Goal: Transaction & Acquisition: Download file/media

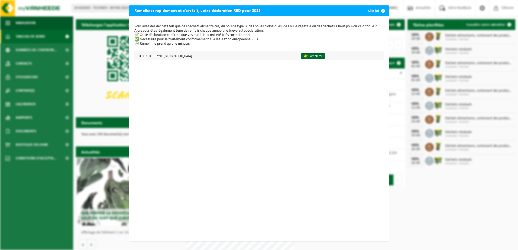
click at [285, 61] on div "Vous avez des déchets tels que des déchets alimentaires, du bois de type B, des…" at bounding box center [259, 128] width 260 height 225
click at [301, 58] on link "👉 Compléter" at bounding box center [313, 56] width 24 height 6
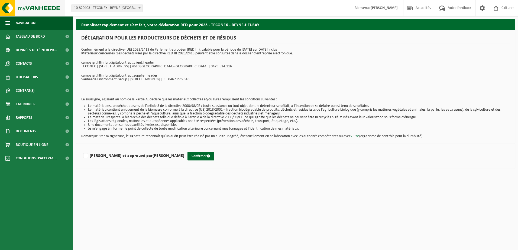
click at [30, 5] on img at bounding box center [32, 8] width 65 height 16
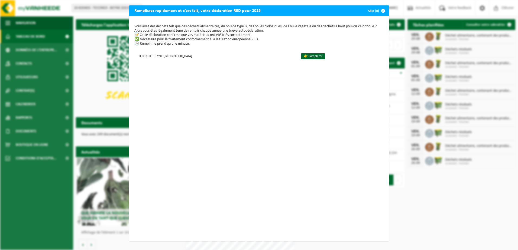
click at [375, 13] on button "Skip (0)" at bounding box center [376, 10] width 25 height 11
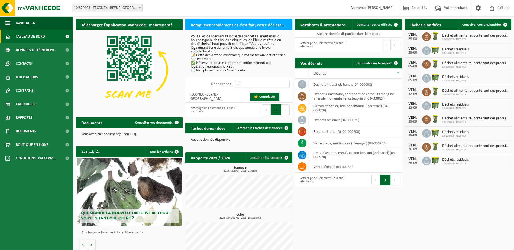
click at [379, 181] on button "Précédent" at bounding box center [375, 180] width 9 height 11
click at [328, 122] on td "déchets résiduels (04-000029)" at bounding box center [355, 120] width 92 height 12
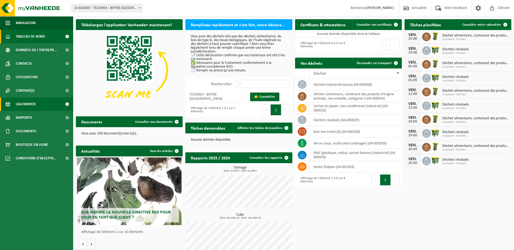
click at [20, 105] on span "Calendrier" at bounding box center [26, 104] width 20 height 14
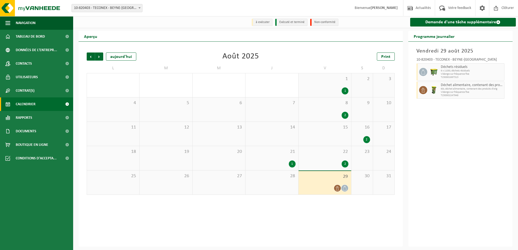
click at [333, 158] on div "22 2" at bounding box center [324, 158] width 53 height 24
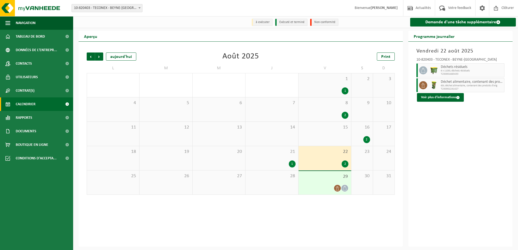
click at [320, 176] on span "29" at bounding box center [324, 177] width 47 height 6
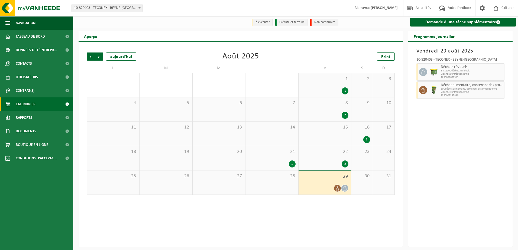
click at [324, 155] on div "22 2" at bounding box center [324, 158] width 53 height 24
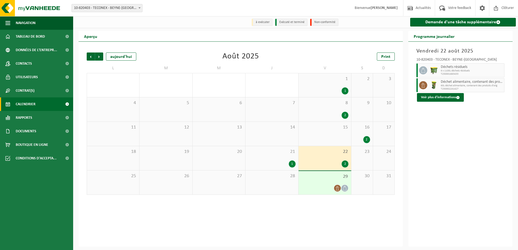
click at [315, 178] on span "29" at bounding box center [324, 177] width 47 height 6
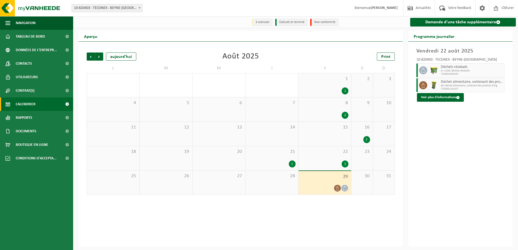
click at [286, 159] on div "21 1" at bounding box center [271, 158] width 53 height 24
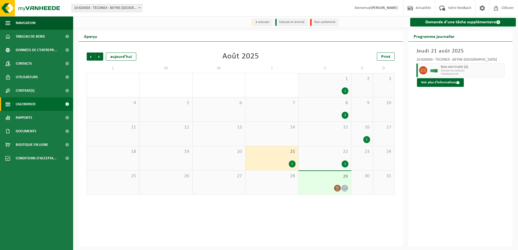
click at [327, 156] on div "22 2" at bounding box center [324, 158] width 53 height 24
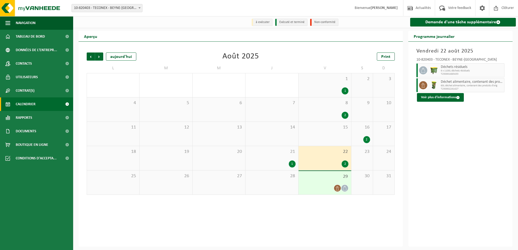
click at [366, 139] on div "2" at bounding box center [366, 139] width 7 height 7
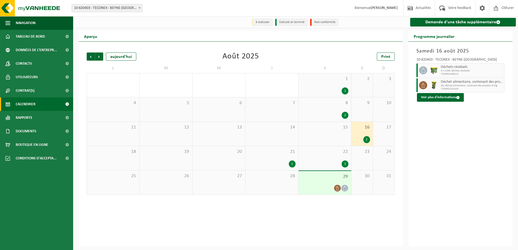
click at [339, 115] on div "2" at bounding box center [324, 115] width 47 height 7
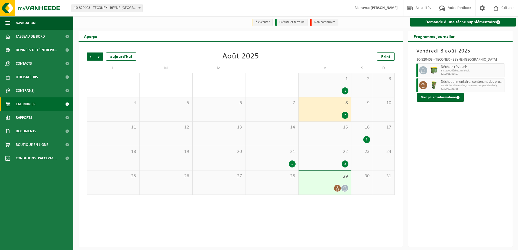
click at [326, 89] on div "1" at bounding box center [324, 90] width 47 height 7
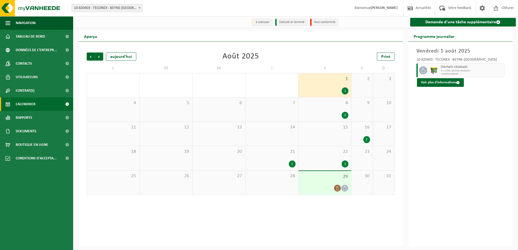
click at [328, 107] on div "8 2" at bounding box center [324, 109] width 53 height 24
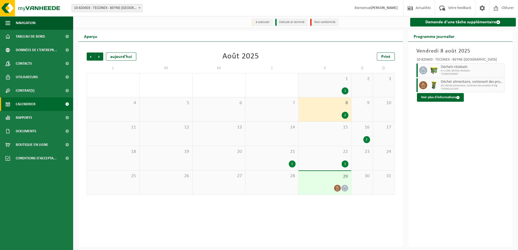
click at [329, 86] on div "1 1" at bounding box center [324, 85] width 53 height 24
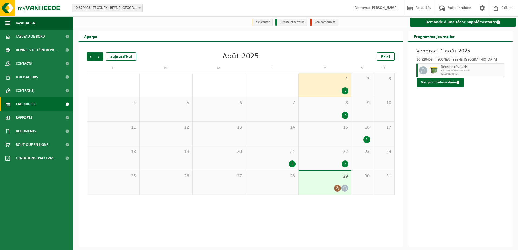
click at [329, 109] on div "8 2" at bounding box center [324, 109] width 53 height 24
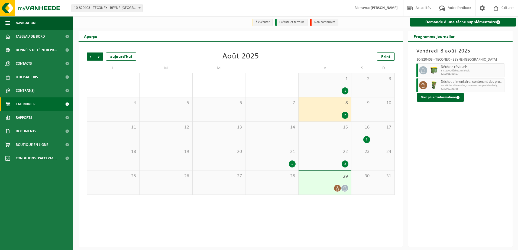
click at [361, 131] on span "16" at bounding box center [362, 128] width 16 height 6
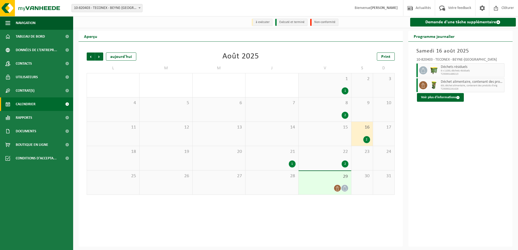
click at [323, 165] on div "2" at bounding box center [324, 164] width 47 height 7
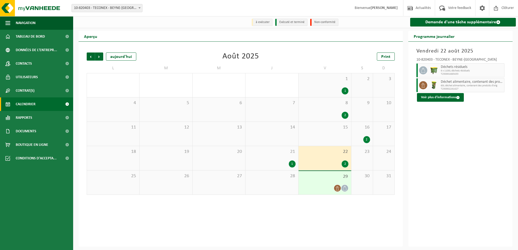
click at [323, 185] on div "29" at bounding box center [324, 183] width 53 height 24
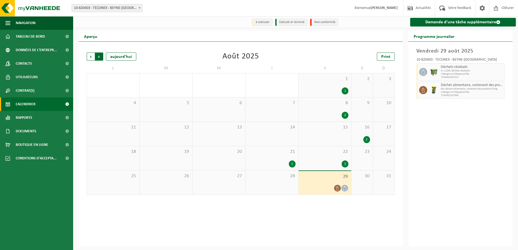
click at [93, 58] on span "Précédent" at bounding box center [91, 57] width 8 height 8
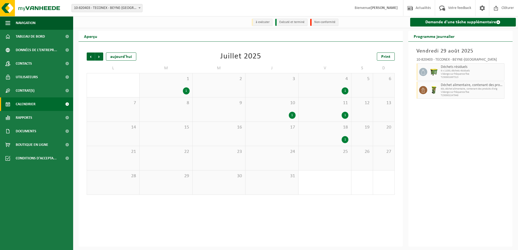
click at [93, 58] on span "Précédent" at bounding box center [91, 57] width 8 height 8
click at [338, 155] on span "23" at bounding box center [324, 152] width 47 height 6
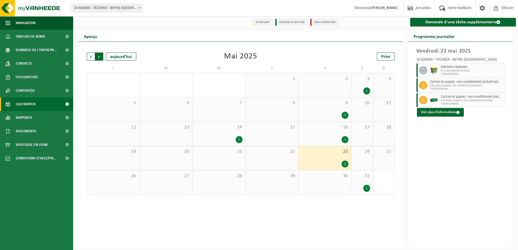
click at [90, 57] on span "Précédent" at bounding box center [91, 57] width 8 height 8
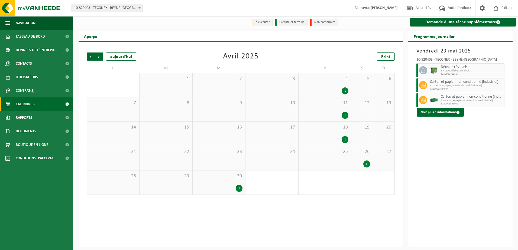
click at [90, 57] on span "Précédent" at bounding box center [91, 57] width 8 height 8
click at [119, 123] on div "10" at bounding box center [113, 134] width 52 height 24
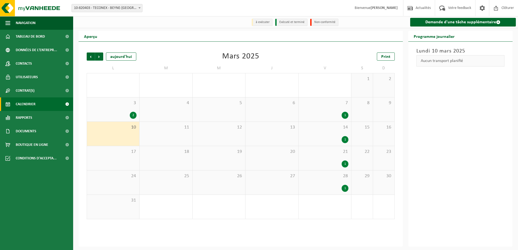
click at [118, 109] on div "3 2" at bounding box center [113, 109] width 52 height 24
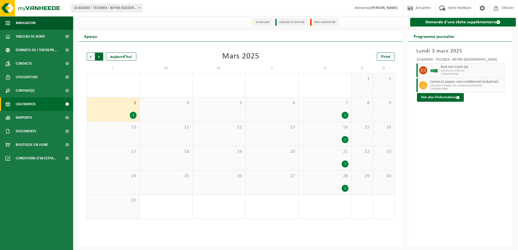
click at [90, 56] on span "Précédent" at bounding box center [91, 57] width 8 height 8
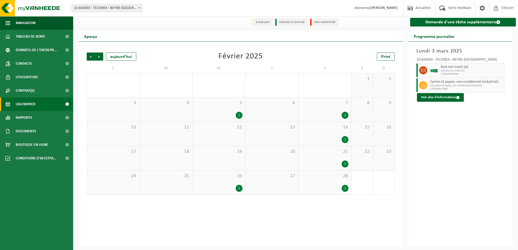
click at [90, 56] on span "Précédent" at bounding box center [91, 57] width 8 height 8
click at [98, 56] on span "Suivant" at bounding box center [99, 57] width 8 height 8
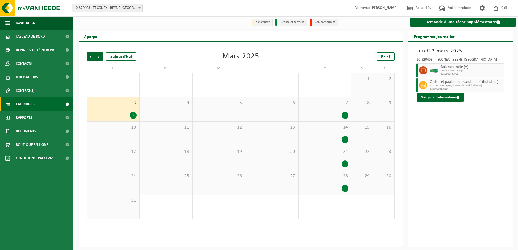
click at [98, 56] on span "Suivant" at bounding box center [99, 57] width 8 height 8
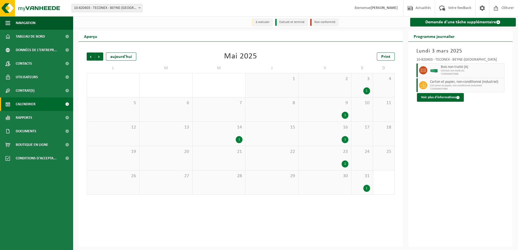
click at [98, 56] on span "Suivant" at bounding box center [99, 57] width 8 height 8
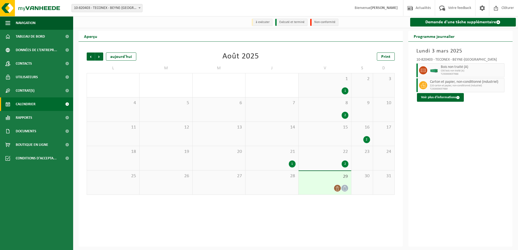
click at [98, 56] on span "Suivant" at bounding box center [99, 57] width 8 height 8
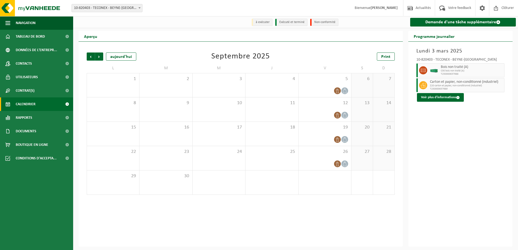
click at [98, 56] on span "Suivant" at bounding box center [99, 57] width 8 height 8
click at [88, 58] on span "Précédent" at bounding box center [91, 57] width 8 height 8
click at [99, 57] on span "Suivant" at bounding box center [99, 57] width 8 height 8
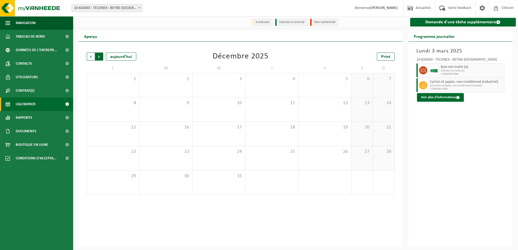
click at [89, 57] on span "Précédent" at bounding box center [91, 57] width 8 height 8
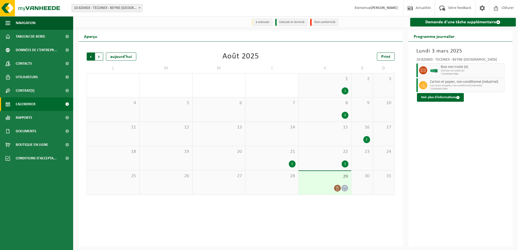
click at [97, 57] on span "Suivant" at bounding box center [99, 57] width 8 height 8
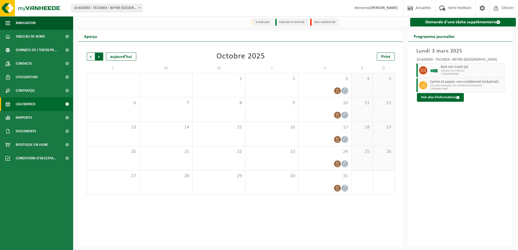
click at [91, 57] on span "Précédent" at bounding box center [91, 57] width 8 height 8
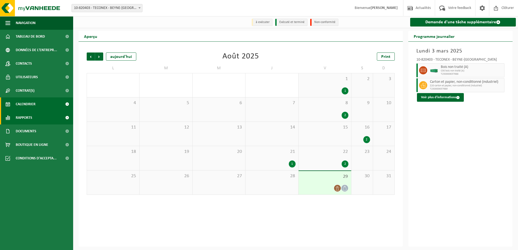
click at [19, 116] on span "Rapports" at bounding box center [24, 118] width 17 height 14
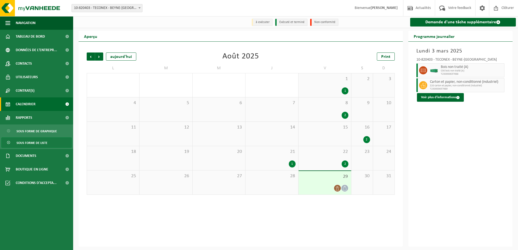
click at [32, 141] on span "Sous forme de liste" at bounding box center [32, 143] width 31 height 10
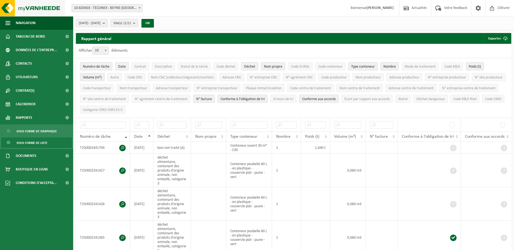
click at [23, 9] on img at bounding box center [32, 8] width 65 height 16
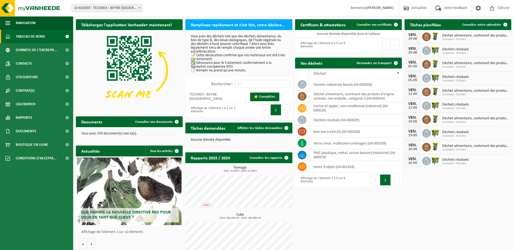
scroll to position [10, 0]
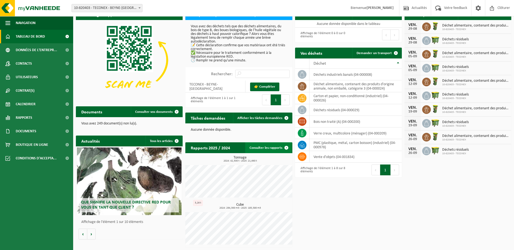
click at [272, 147] on link "Consulter les rapports" at bounding box center [268, 147] width 47 height 11
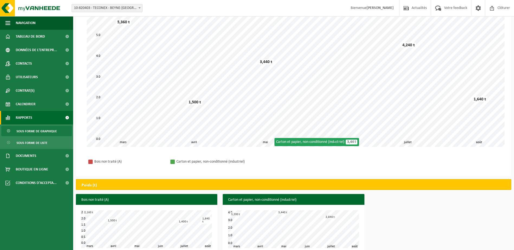
scroll to position [53, 0]
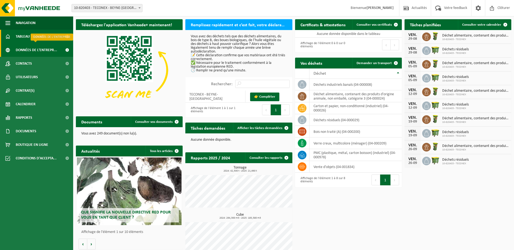
click at [35, 52] on span "Données de l'entrepr..." at bounding box center [36, 50] width 41 height 14
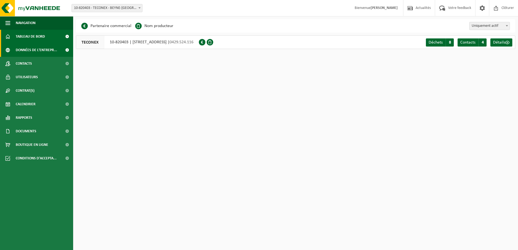
click at [33, 35] on span "Tableau de bord" at bounding box center [30, 37] width 29 height 14
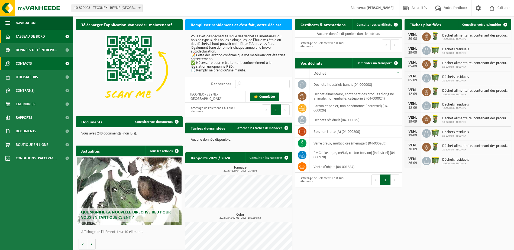
click at [37, 69] on link "Contacts" at bounding box center [36, 64] width 73 height 14
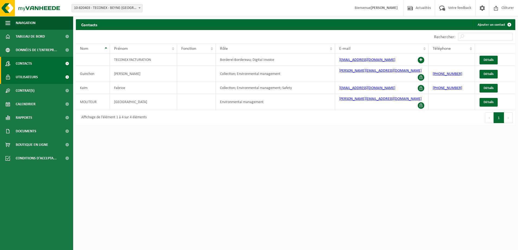
click at [38, 77] on link "Utilisateurs" at bounding box center [36, 77] width 73 height 14
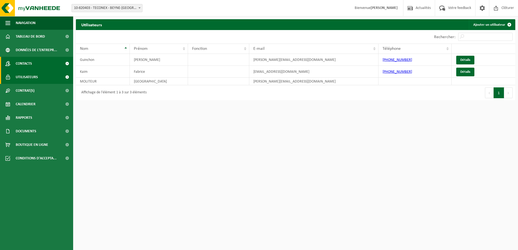
click at [28, 65] on span "Contacts" at bounding box center [24, 64] width 16 height 14
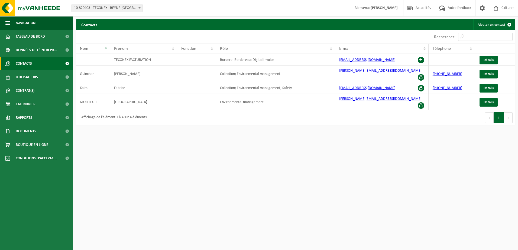
click at [33, 75] on span "Utilisateurs" at bounding box center [27, 77] width 22 height 14
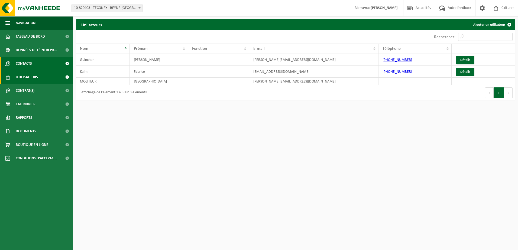
click at [33, 63] on link "Contacts" at bounding box center [36, 64] width 73 height 14
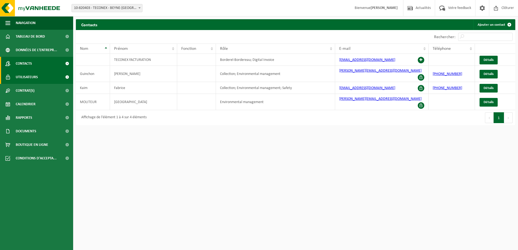
click at [35, 77] on span "Utilisateurs" at bounding box center [27, 77] width 22 height 14
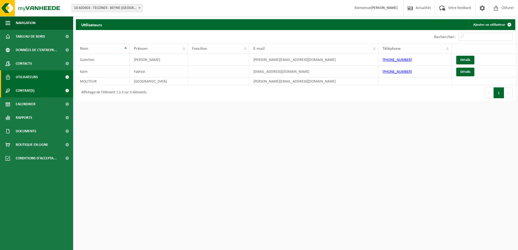
click at [38, 94] on link "Contrat(s)" at bounding box center [36, 91] width 73 height 14
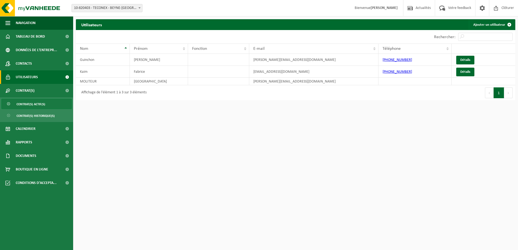
click at [35, 105] on span "Contrat(s) actif(s)" at bounding box center [31, 104] width 29 height 10
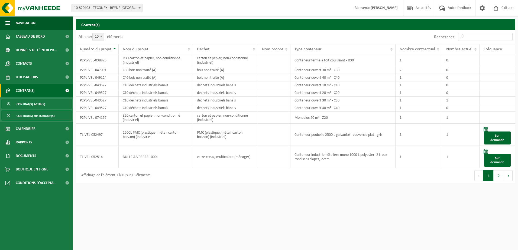
click at [38, 115] on span "Contrat(s) historique(s)" at bounding box center [36, 116] width 38 height 10
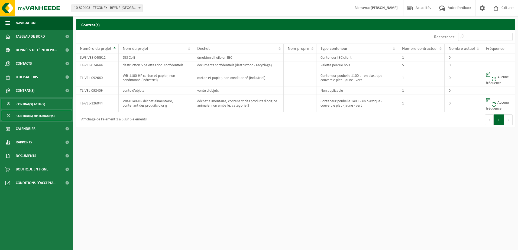
click at [36, 105] on span "Contrat(s) actif(s)" at bounding box center [31, 104] width 29 height 10
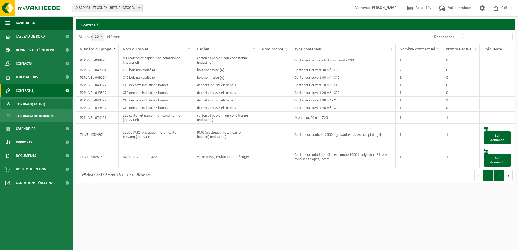
click at [499, 177] on button "2" at bounding box center [498, 175] width 11 height 11
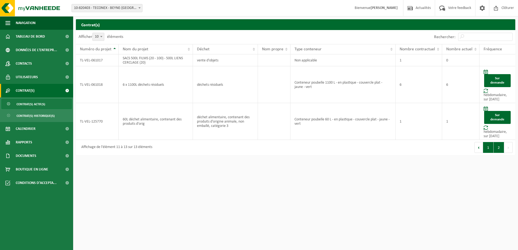
click at [488, 147] on button "1" at bounding box center [488, 147] width 11 height 11
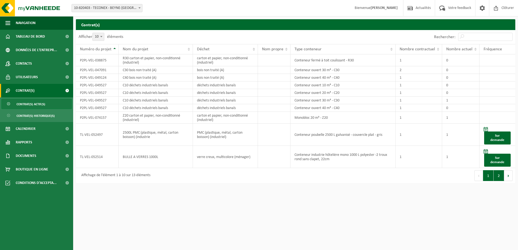
click at [498, 178] on button "2" at bounding box center [498, 175] width 11 height 11
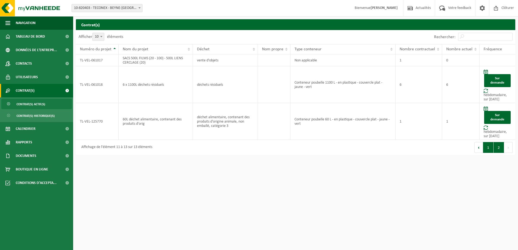
click at [488, 149] on button "1" at bounding box center [488, 147] width 11 height 11
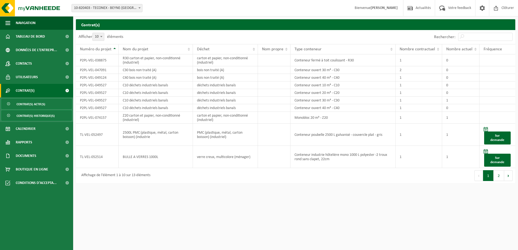
click at [27, 113] on span "Contrat(s) historique(s)" at bounding box center [36, 116] width 38 height 10
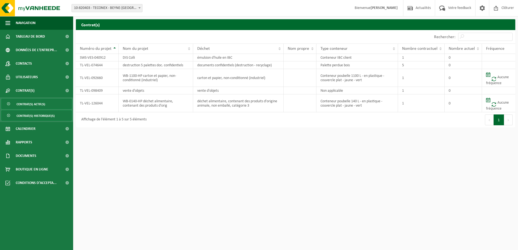
click at [31, 102] on span "Contrat(s) actif(s)" at bounding box center [31, 104] width 29 height 10
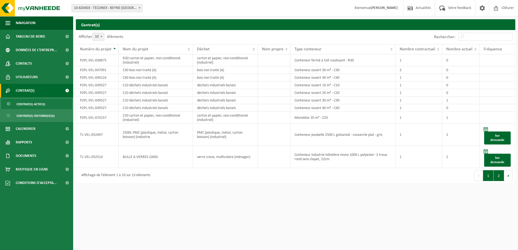
click at [501, 175] on button "2" at bounding box center [498, 175] width 11 height 11
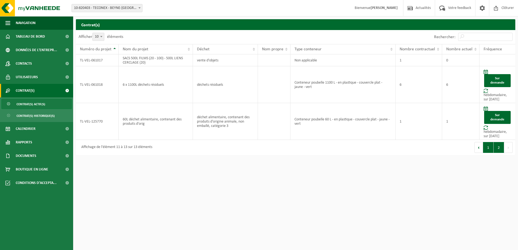
click at [487, 150] on button "1" at bounding box center [488, 147] width 11 height 11
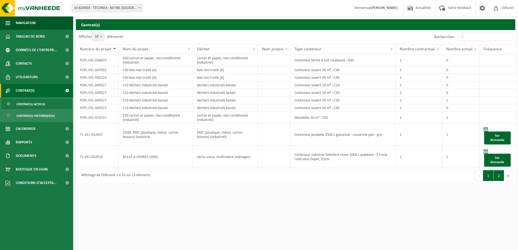
click at [498, 178] on button "2" at bounding box center [498, 175] width 11 height 11
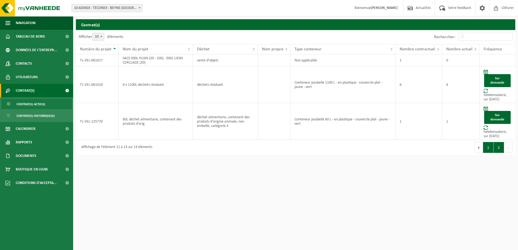
click at [487, 147] on button "1" at bounding box center [488, 147] width 11 height 11
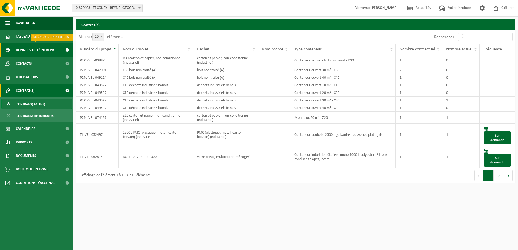
click at [18, 52] on span "Données de l'entrepr..." at bounding box center [36, 50] width 41 height 14
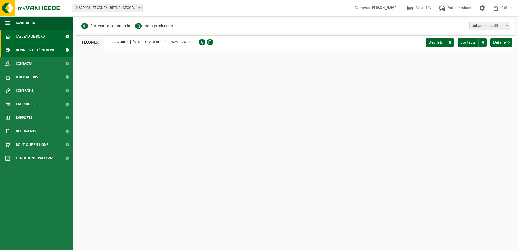
click at [21, 36] on span "Tableau de bord" at bounding box center [30, 37] width 29 height 14
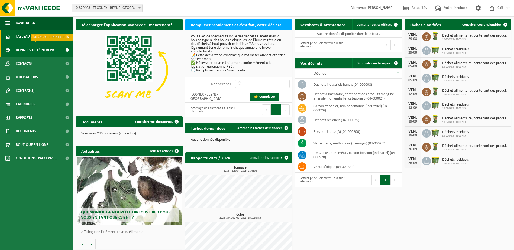
click at [23, 46] on span "Données de l'entrepr..." at bounding box center [36, 50] width 41 height 14
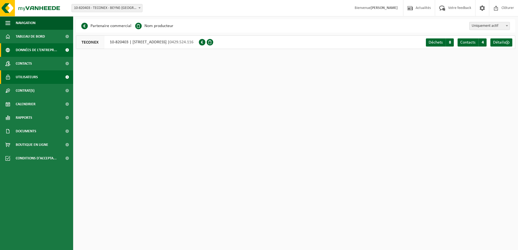
click at [35, 82] on span "Utilisateurs" at bounding box center [27, 77] width 22 height 14
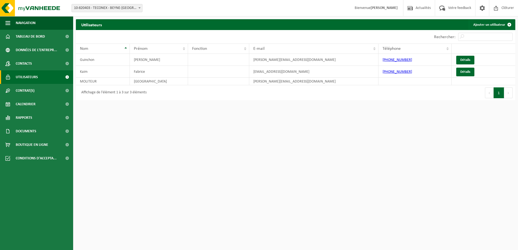
click at [38, 89] on link "Contrat(s)" at bounding box center [36, 91] width 73 height 14
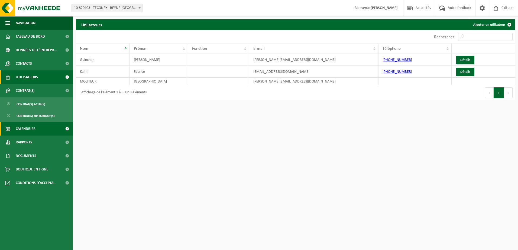
click at [31, 125] on span "Calendrier" at bounding box center [26, 129] width 20 height 14
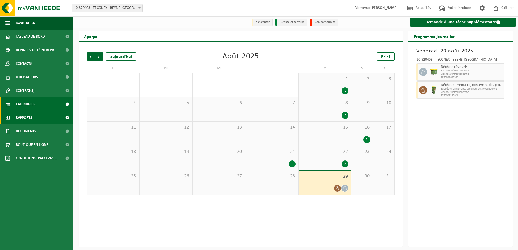
click at [28, 117] on span "Rapports" at bounding box center [24, 118] width 17 height 14
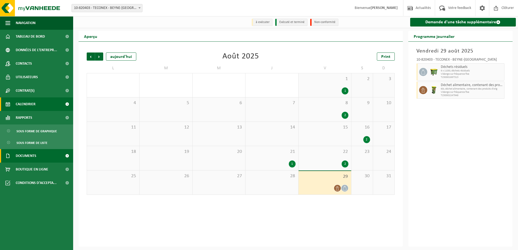
click at [29, 160] on span "Documents" at bounding box center [26, 156] width 21 height 14
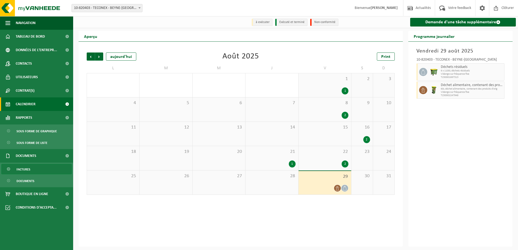
click at [26, 170] on span "Factures" at bounding box center [24, 169] width 14 height 10
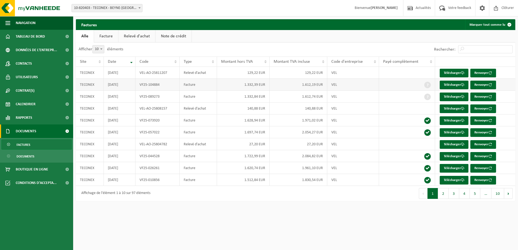
click at [225, 86] on td "1.332,39 EUR" at bounding box center [243, 85] width 52 height 12
drag, startPoint x: 225, startPoint y: 86, endPoint x: 184, endPoint y: 87, distance: 40.4
click at [184, 87] on td "Facture" at bounding box center [198, 85] width 37 height 12
click at [447, 86] on link "Télécharger" at bounding box center [454, 85] width 29 height 9
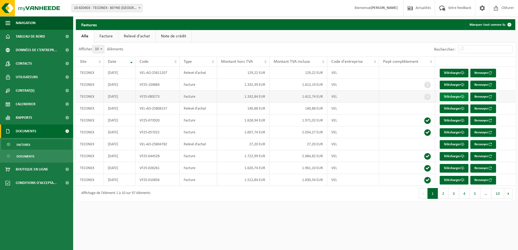
click at [453, 98] on link "Télécharger" at bounding box center [454, 97] width 29 height 9
click at [461, 155] on span at bounding box center [463, 157] width 4 height 4
click at [109, 39] on link "Facture" at bounding box center [106, 36] width 24 height 12
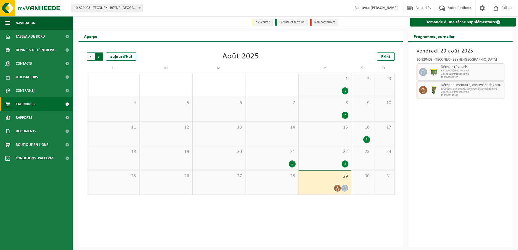
click at [88, 55] on span "Précédent" at bounding box center [91, 57] width 8 height 8
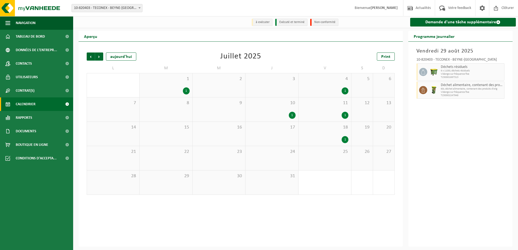
click at [317, 89] on div "1" at bounding box center [324, 90] width 47 height 7
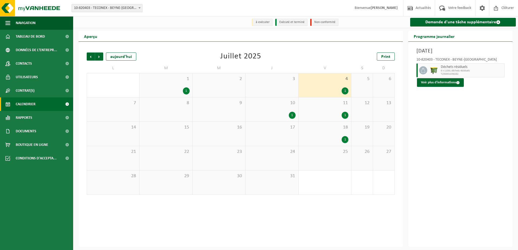
click at [181, 92] on div "1" at bounding box center [165, 90] width 47 height 7
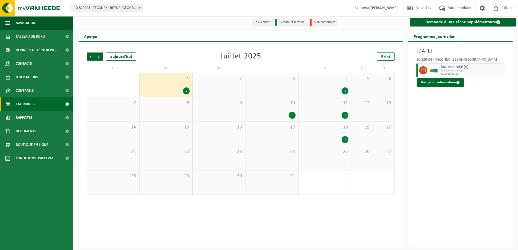
click at [336, 85] on div "4 1" at bounding box center [324, 85] width 53 height 24
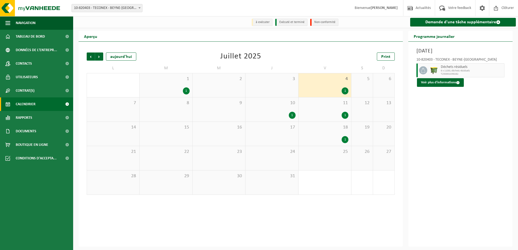
click at [329, 112] on div "11 1" at bounding box center [324, 109] width 53 height 24
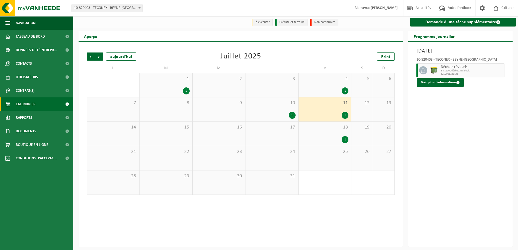
click at [333, 135] on div "18 1" at bounding box center [324, 134] width 53 height 24
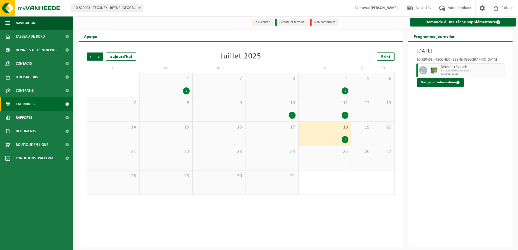
click at [285, 114] on div "1" at bounding box center [271, 115] width 47 height 7
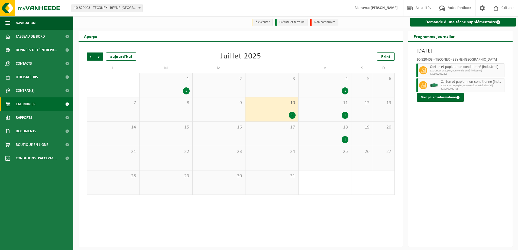
click at [324, 133] on div "18 1" at bounding box center [324, 134] width 53 height 24
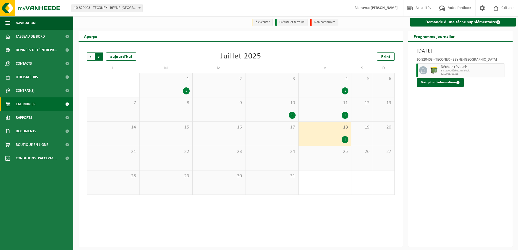
click at [90, 57] on span "Précédent" at bounding box center [91, 57] width 8 height 8
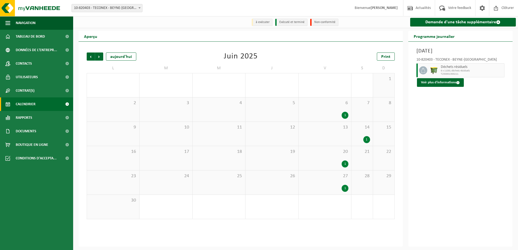
click at [343, 106] on span "6" at bounding box center [324, 103] width 47 height 6
click at [378, 129] on span "15" at bounding box center [384, 128] width 16 height 6
click at [345, 155] on span "20" at bounding box center [324, 152] width 47 height 6
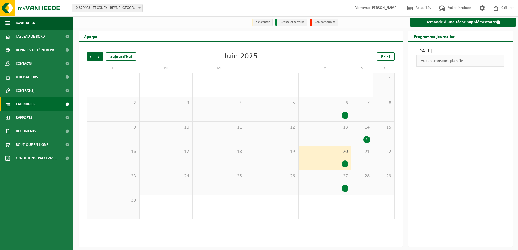
click at [333, 176] on span "27" at bounding box center [324, 176] width 47 height 6
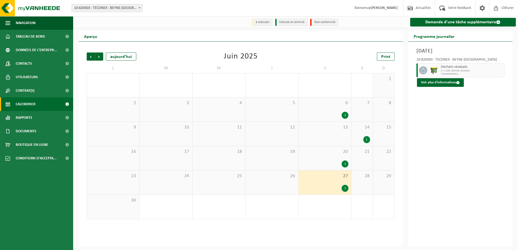
click at [359, 132] on div "14 1" at bounding box center [361, 134] width 21 height 24
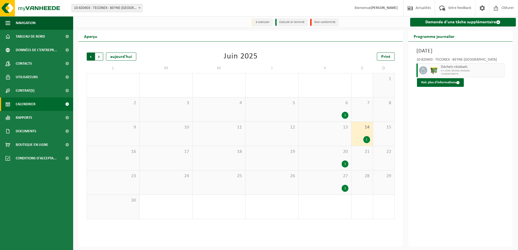
click at [99, 56] on span "Suivant" at bounding box center [99, 57] width 8 height 8
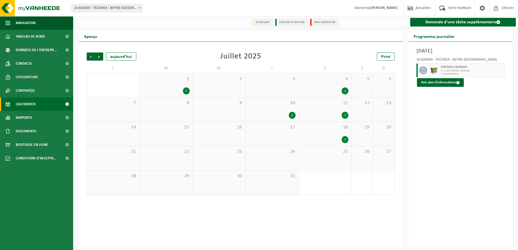
click at [99, 56] on span "Suivant" at bounding box center [99, 57] width 8 height 8
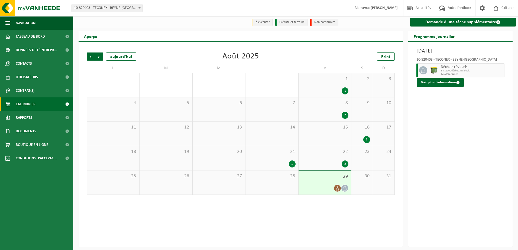
click at [366, 131] on div "16 2" at bounding box center [361, 134] width 21 height 24
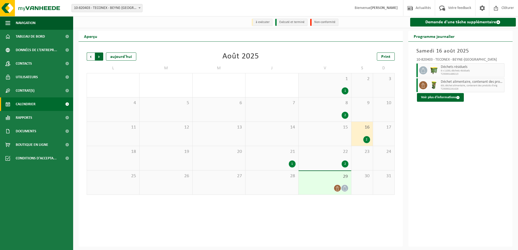
click at [89, 59] on span "Précédent" at bounding box center [91, 57] width 8 height 8
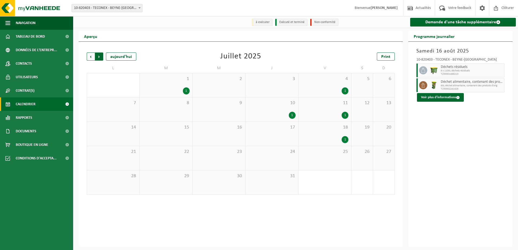
click at [90, 59] on span "Précédent" at bounding box center [91, 57] width 8 height 8
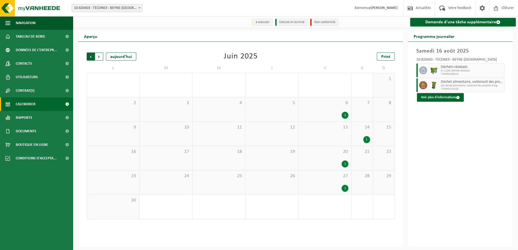
click at [98, 57] on span "Suivant" at bounding box center [99, 57] width 8 height 8
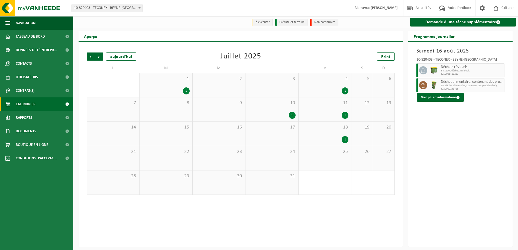
click at [98, 57] on span "Suivant" at bounding box center [99, 57] width 8 height 8
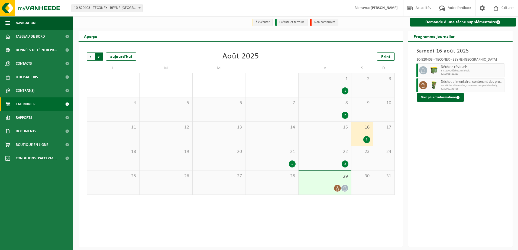
click at [90, 57] on span "Précédent" at bounding box center [91, 57] width 8 height 8
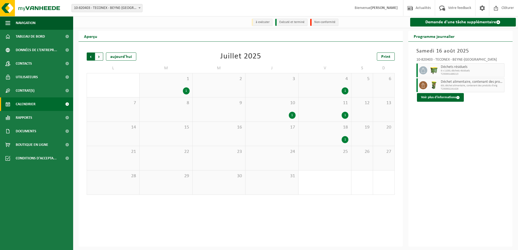
click at [102, 56] on span "Suivant" at bounding box center [99, 57] width 8 height 8
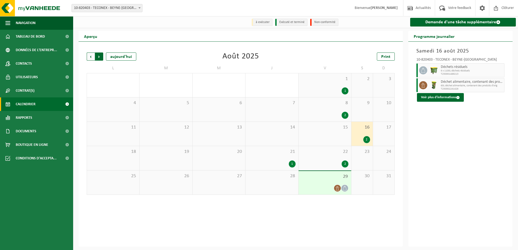
click at [90, 58] on span "Précédent" at bounding box center [91, 57] width 8 height 8
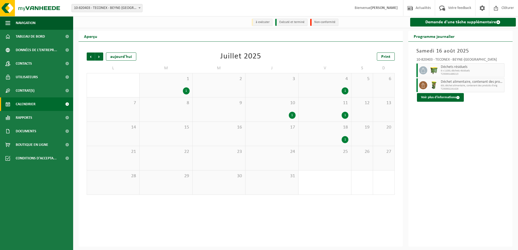
click at [95, 58] on div "Suivant" at bounding box center [99, 57] width 8 height 8
click at [96, 58] on span "Suivant" at bounding box center [99, 57] width 8 height 8
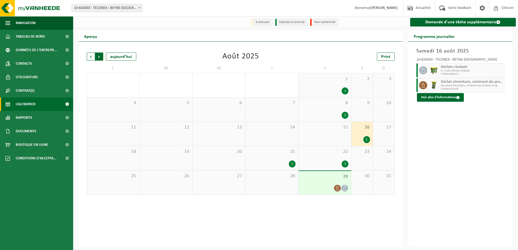
click at [94, 58] on span "Précédent" at bounding box center [91, 57] width 8 height 8
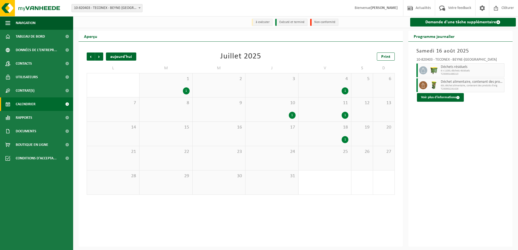
click at [112, 60] on div "aujourd'hui" at bounding box center [121, 57] width 30 height 8
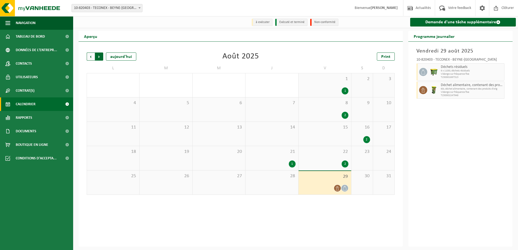
click at [90, 56] on span "Précédent" at bounding box center [91, 57] width 8 height 8
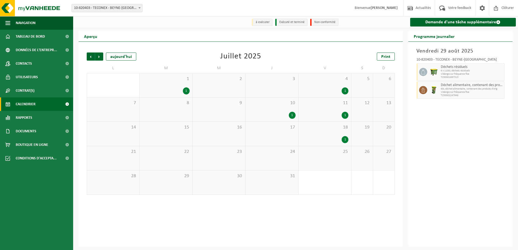
click at [335, 80] on span "4" at bounding box center [324, 79] width 47 height 6
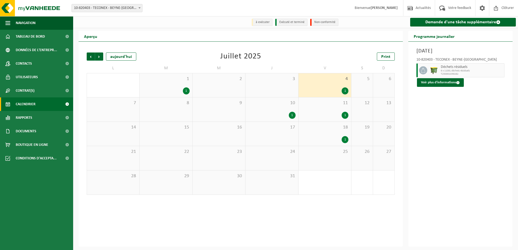
click at [327, 113] on div "1" at bounding box center [324, 115] width 47 height 7
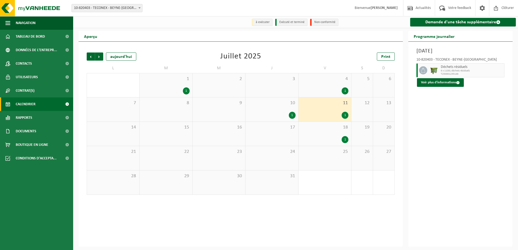
click at [294, 118] on div "1" at bounding box center [271, 115] width 47 height 7
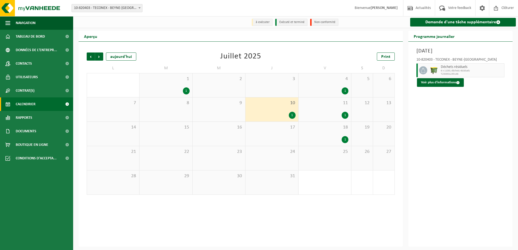
click at [329, 140] on div "1" at bounding box center [324, 139] width 47 height 7
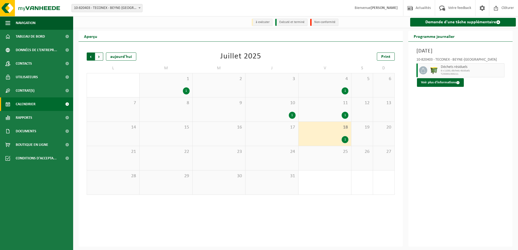
click at [102, 58] on span "Suivant" at bounding box center [99, 57] width 8 height 8
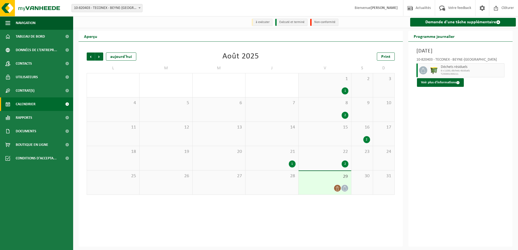
click at [337, 95] on div "1" at bounding box center [324, 90] width 47 height 7
click at [327, 109] on div "8 2" at bounding box center [324, 109] width 53 height 24
